Goal: Find specific page/section: Find specific page/section

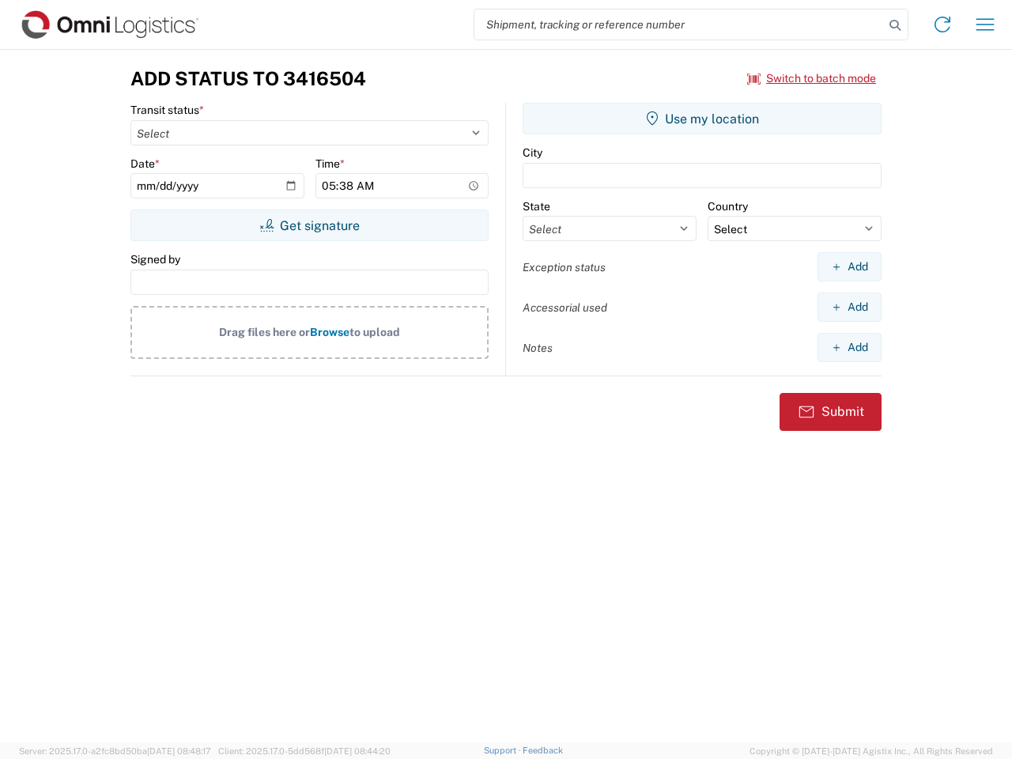
click at [679, 25] on input "search" at bounding box center [678, 24] width 409 height 30
click at [895, 25] on icon at bounding box center [895, 25] width 22 height 22
click at [942, 25] on icon at bounding box center [942, 24] width 25 height 25
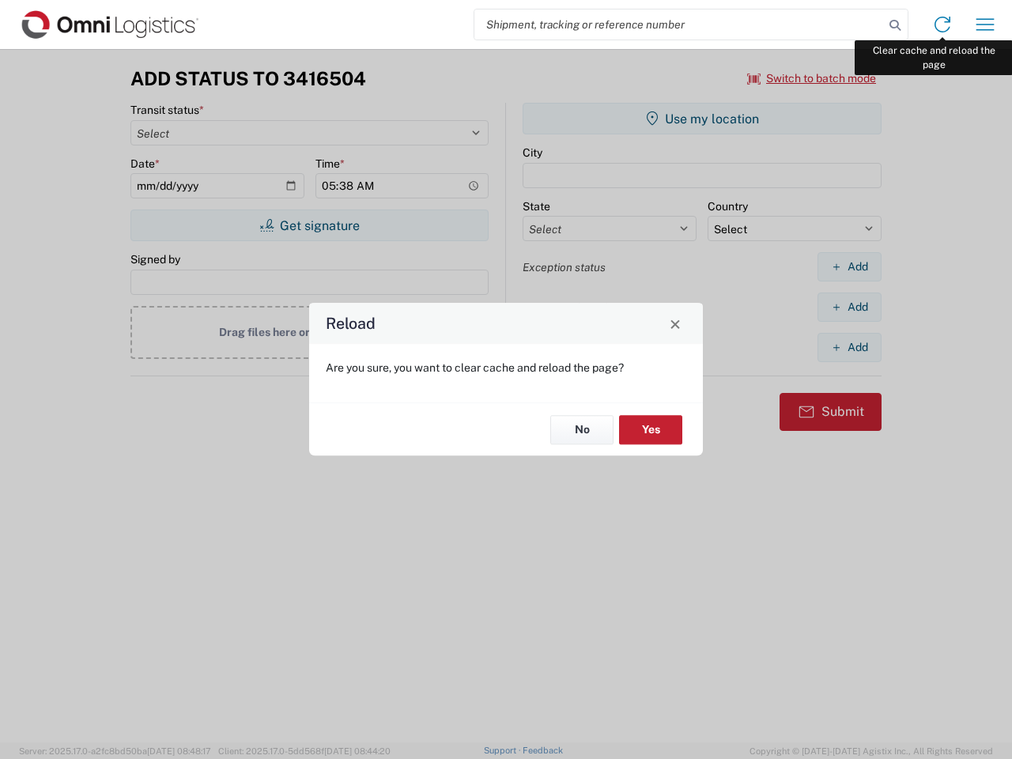
click at [985, 25] on div "Reload Are you sure, you want to clear cache and reload the page? No Yes" at bounding box center [506, 379] width 1012 height 759
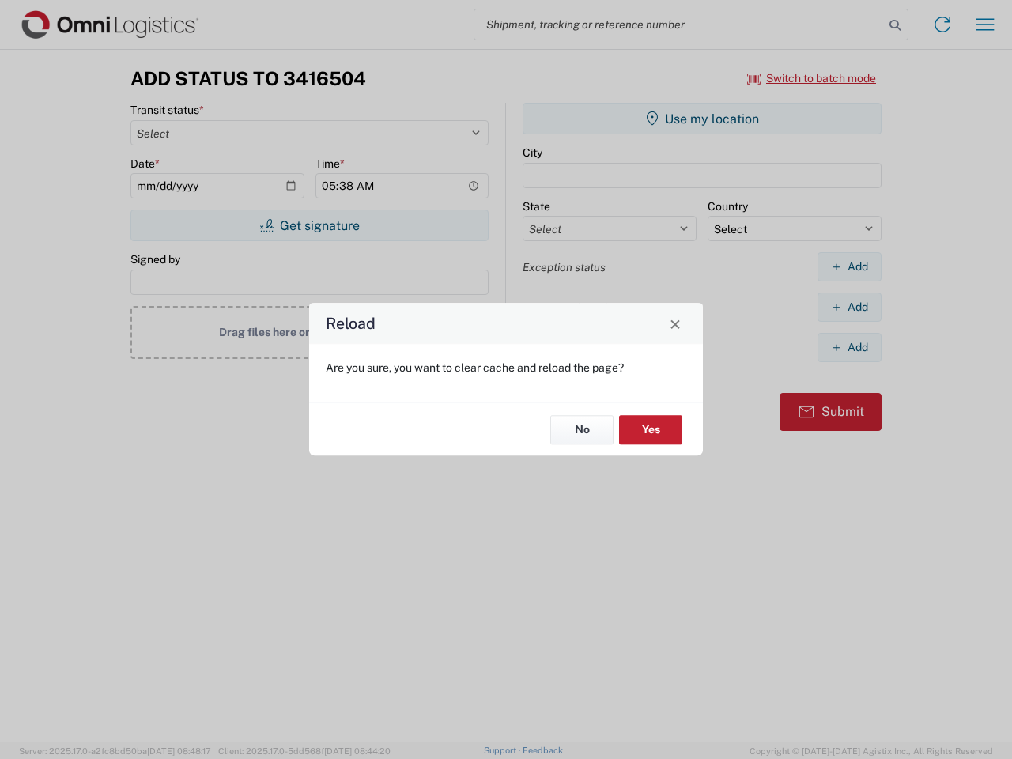
click at [812, 78] on div "Reload Are you sure, you want to clear cache and reload the page? No Yes" at bounding box center [506, 379] width 1012 height 759
click at [309, 225] on div "Reload Are you sure, you want to clear cache and reload the page? No Yes" at bounding box center [506, 379] width 1012 height 759
click at [702, 119] on div "Reload Are you sure, you want to clear cache and reload the page? No Yes" at bounding box center [506, 379] width 1012 height 759
click at [849, 266] on div "Reload Are you sure, you want to clear cache and reload the page? No Yes" at bounding box center [506, 379] width 1012 height 759
click at [849, 307] on div "Reload Are you sure, you want to clear cache and reload the page? No Yes" at bounding box center [506, 379] width 1012 height 759
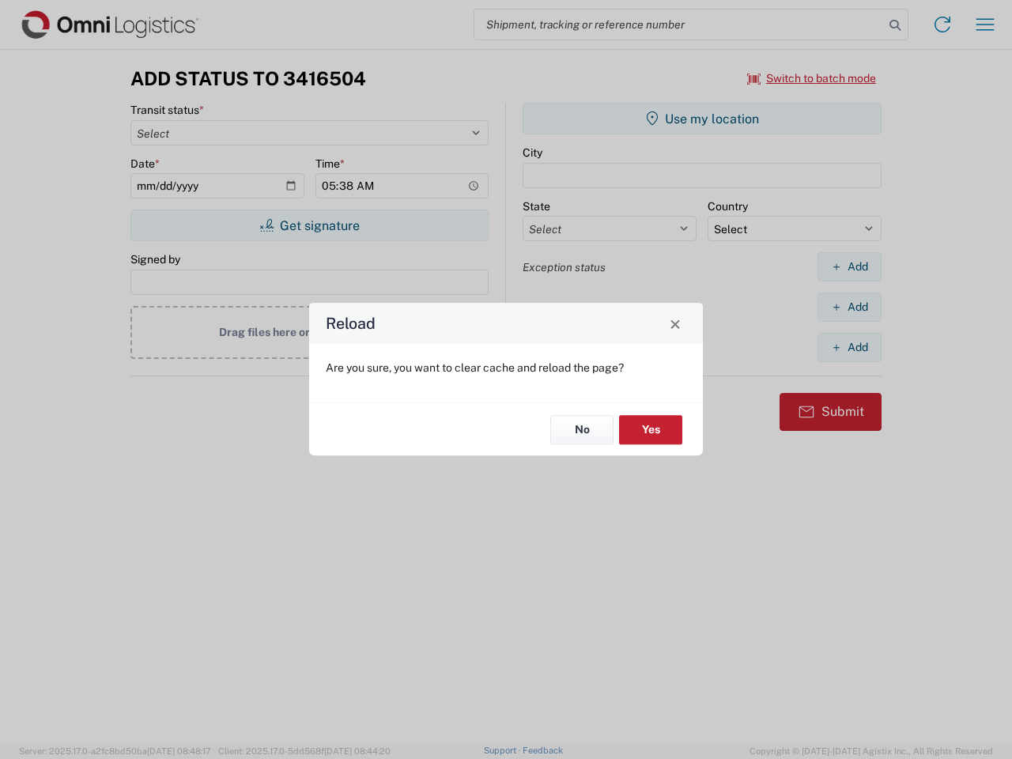
click at [849, 347] on div "Reload Are you sure, you want to clear cache and reload the page? No Yes" at bounding box center [506, 379] width 1012 height 759
